Goal: Task Accomplishment & Management: Complete application form

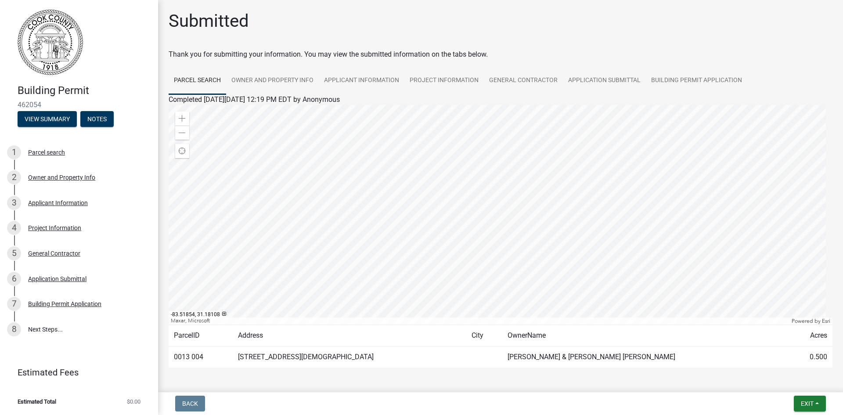
scroll to position [31, 0]
click at [44, 228] on div "Project Information" at bounding box center [54, 228] width 53 height 6
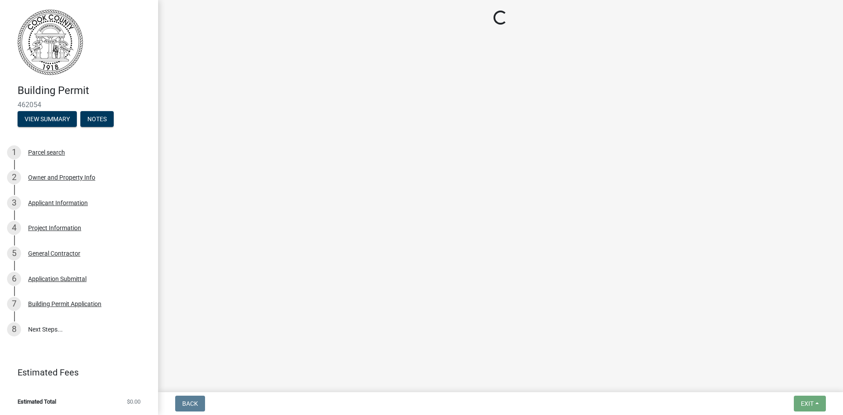
select select "4b7d28f2-ad6d-4146-a007-9cde64d4e27b"
select select "279cb656-ce12-45ba-a673-6b4d84e9f3a3"
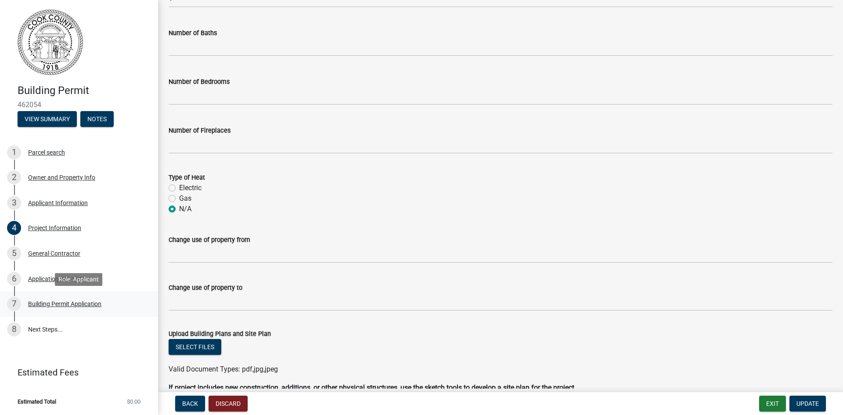
scroll to position [483, 0]
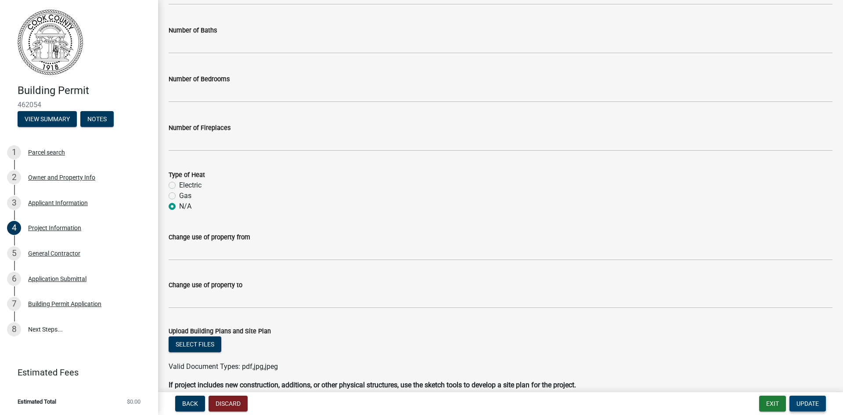
click at [804, 407] on span "Update" at bounding box center [808, 403] width 22 height 7
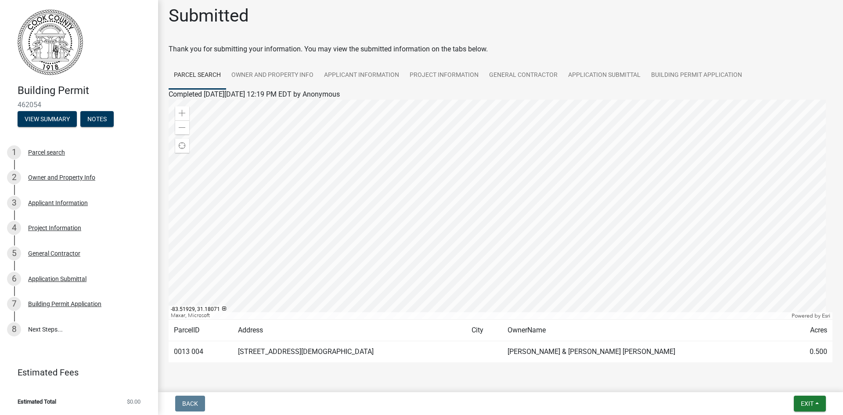
scroll to position [0, 0]
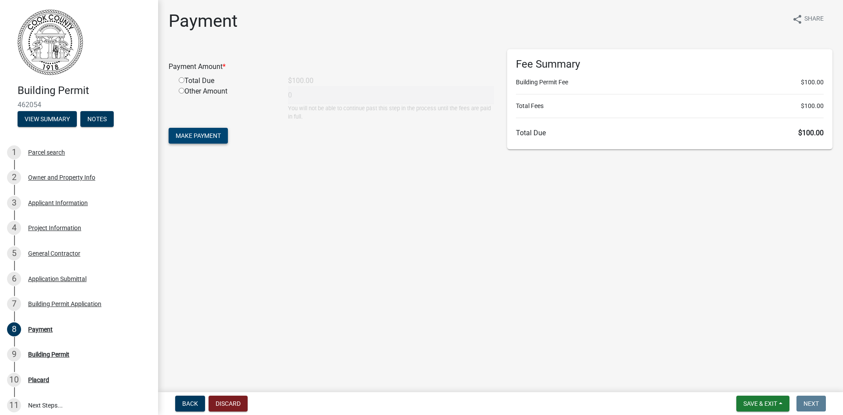
click at [198, 141] on button "Make Payment" at bounding box center [198, 136] width 59 height 16
click at [181, 93] on input "radio" at bounding box center [182, 91] width 6 height 6
radio input "true"
type input "100"
click at [196, 136] on span "Make Payment" at bounding box center [198, 135] width 45 height 7
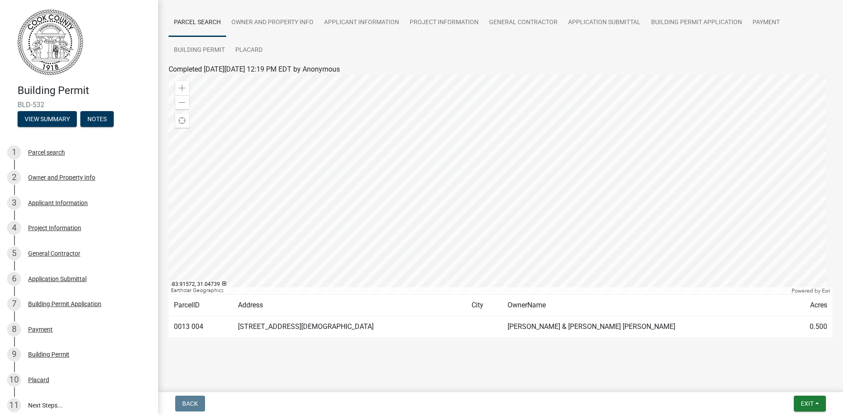
scroll to position [58, 0]
